Goal: Go to known website: Access a specific website the user already knows

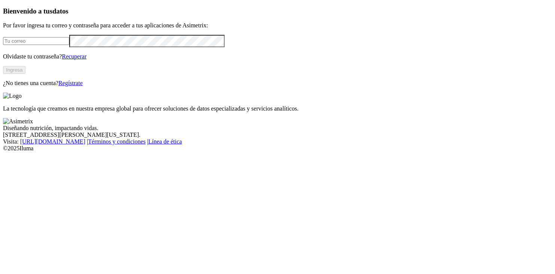
click at [56, 45] on input "email" at bounding box center [36, 41] width 66 height 8
type input "[EMAIL_ADDRESS][DOMAIN_NAME]"
click at [25, 74] on button "Ingresa" at bounding box center [14, 70] width 22 height 8
